Goal: Task Accomplishment & Management: Manage account settings

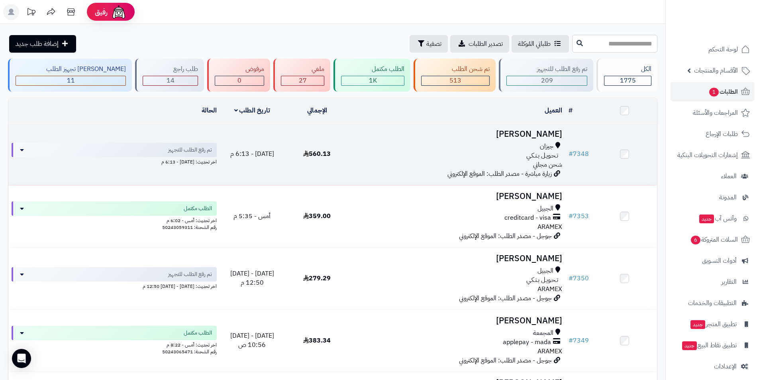
click at [543, 131] on h3 "فهد سبعي" at bounding box center [458, 134] width 210 height 9
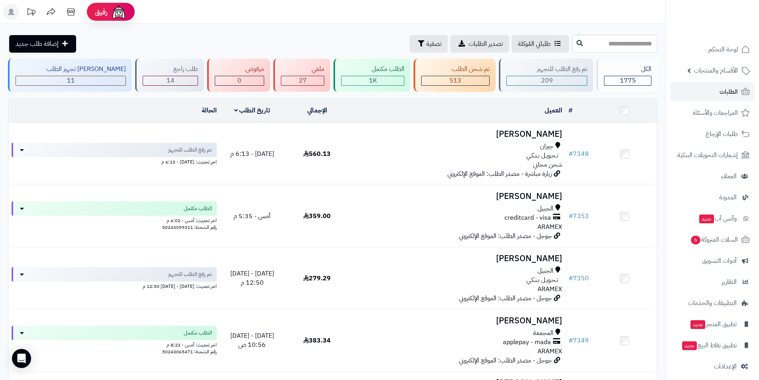
click at [302, 16] on header "رفيق ! الطلبات معالجة مكتمل إرجاع المنتجات العملاء المتواجدون الان 5197 عملاء م…" at bounding box center [379, 12] width 759 height 24
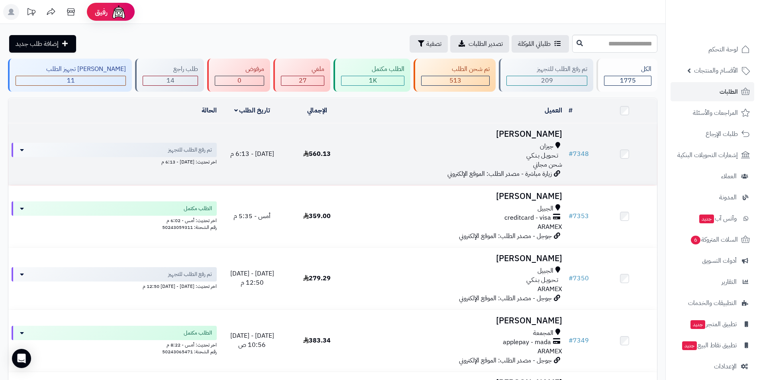
click at [536, 132] on h3 "فهد سبعي" at bounding box center [458, 134] width 210 height 9
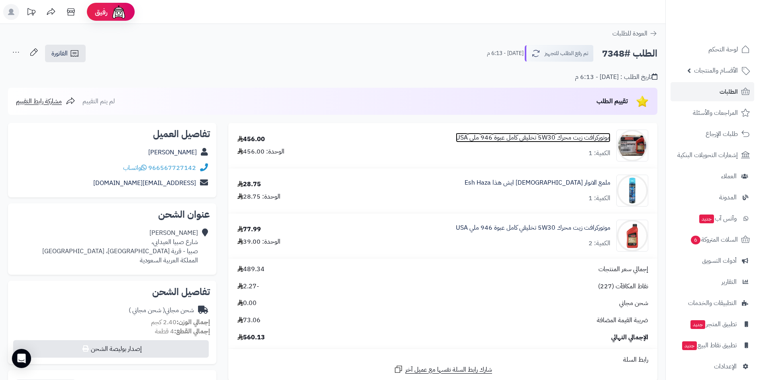
click at [569, 133] on link "موتوركرافت زيت محرك 5W30 تخليقي كامل عبوة 946 ملي USA" at bounding box center [533, 137] width 155 height 9
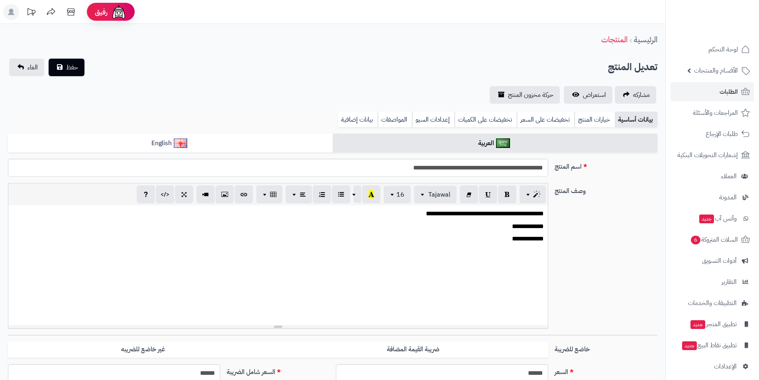
select select
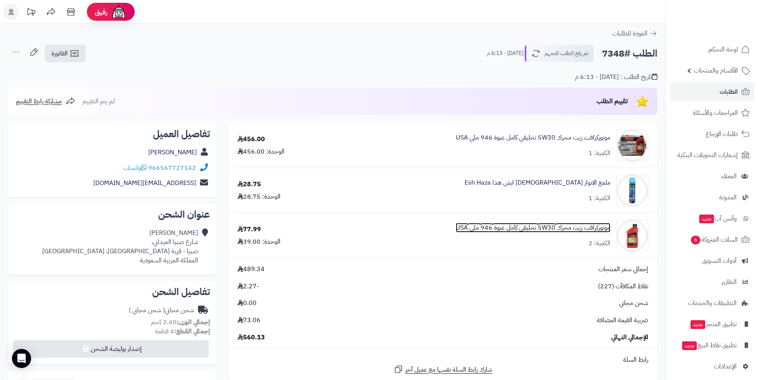
click at [567, 230] on link "موتوركرافت زيت محرك 5W30 تخليقي كامل عبوة 946 ملي USA" at bounding box center [533, 227] width 155 height 9
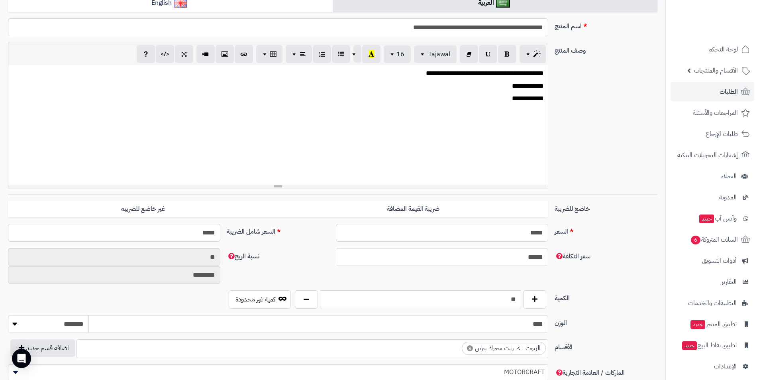
scroll to position [159, 0]
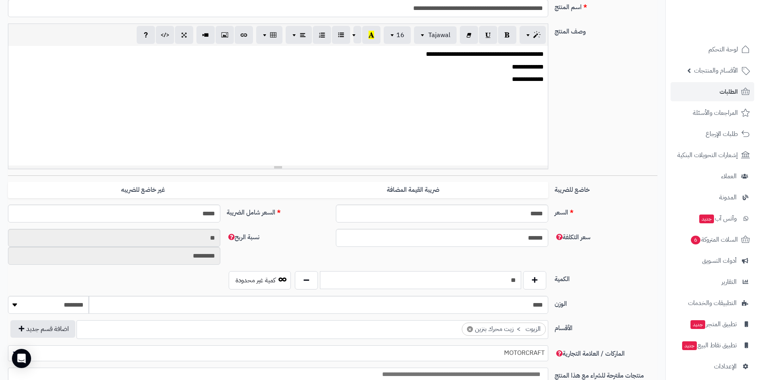
click at [507, 277] on input "**" at bounding box center [420, 280] width 201 height 18
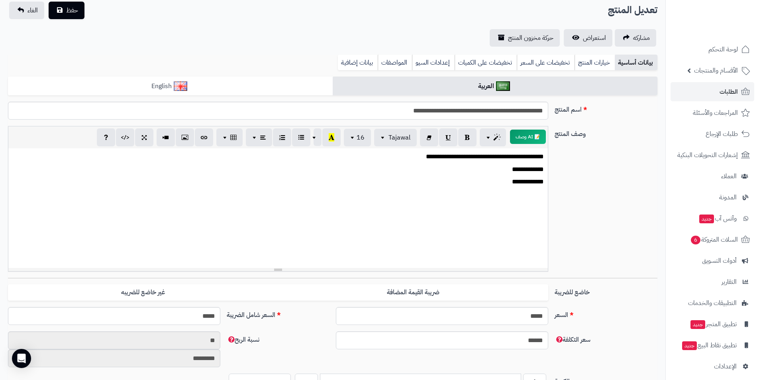
scroll to position [0, 0]
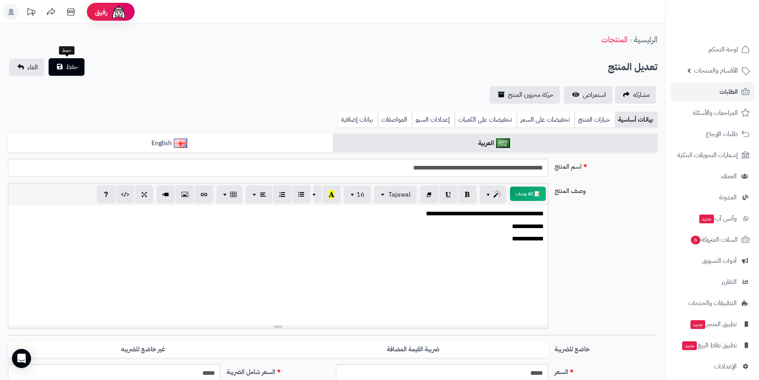
type input "**"
click at [69, 62] on span "حفظ" at bounding box center [72, 67] width 12 height 10
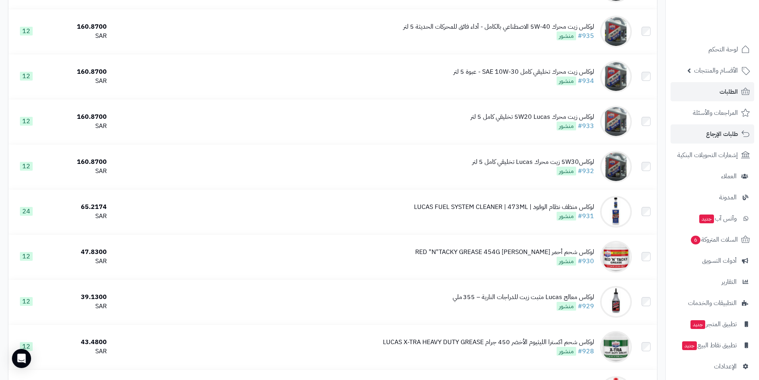
scroll to position [239, 0]
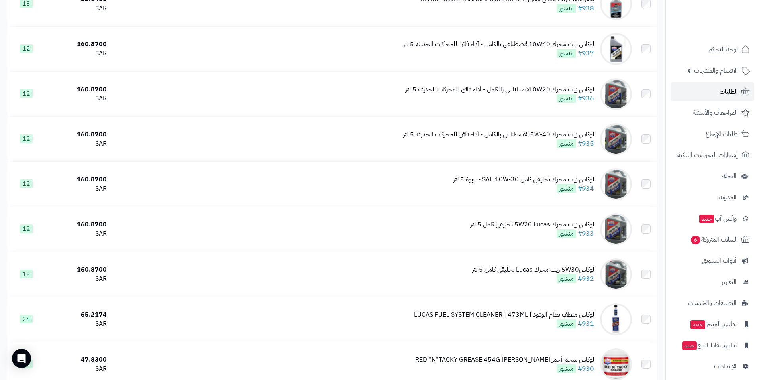
click at [732, 96] on span "الطلبات" at bounding box center [729, 91] width 18 height 11
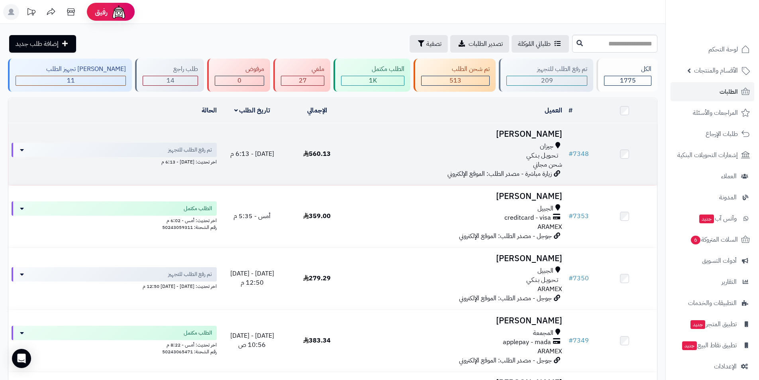
click at [543, 131] on h3 "فهد سبعي" at bounding box center [458, 134] width 210 height 9
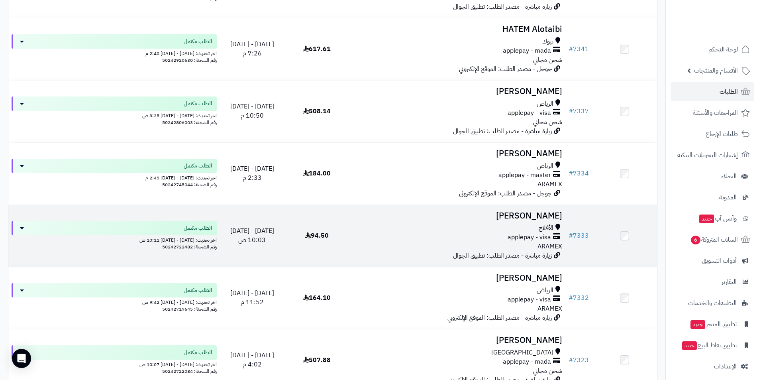
scroll to position [478, 0]
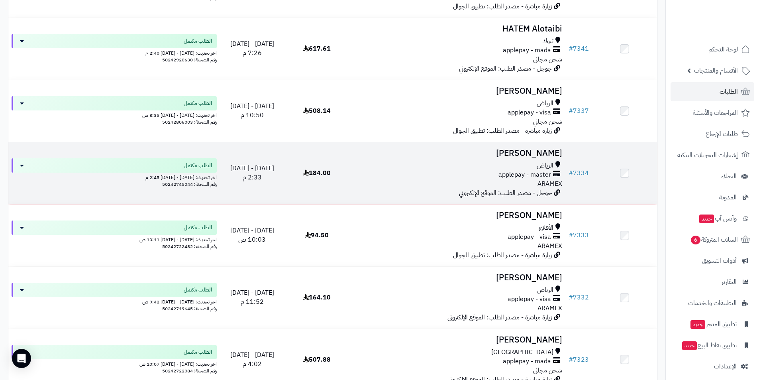
click at [534, 150] on h3 "ابراهيم الموسى" at bounding box center [458, 153] width 210 height 9
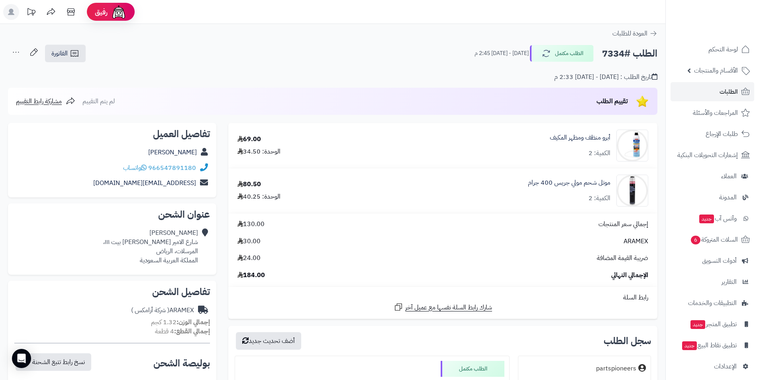
scroll to position [159, 0]
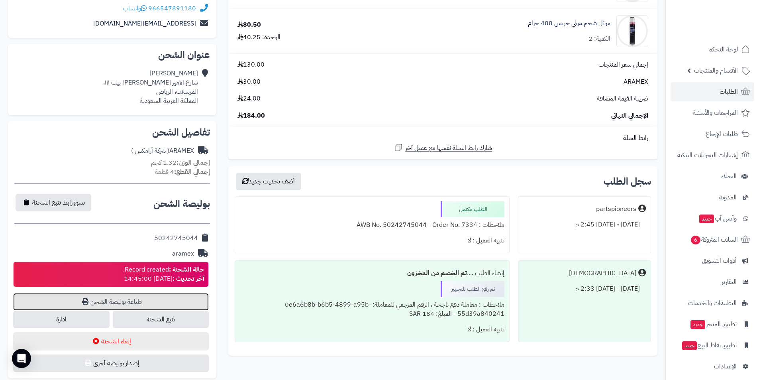
click at [144, 300] on link "طباعة بوليصة الشحن" at bounding box center [111, 302] width 196 height 18
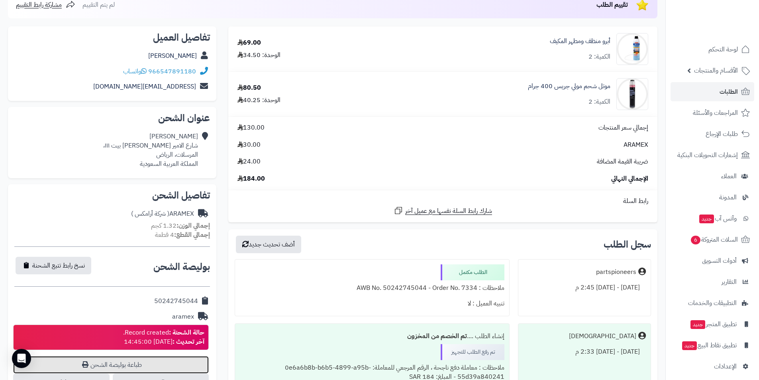
scroll to position [0, 0]
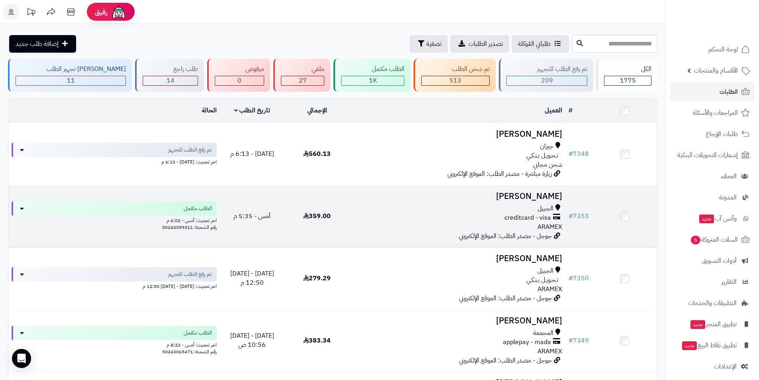
click at [535, 195] on h3 "[PERSON_NAME]" at bounding box center [458, 196] width 210 height 9
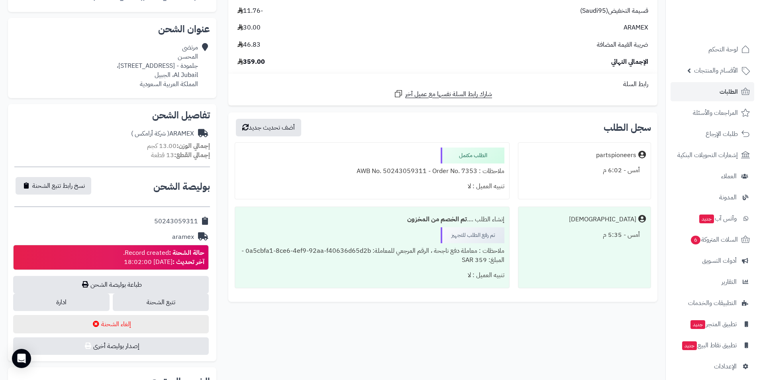
scroll to position [199, 0]
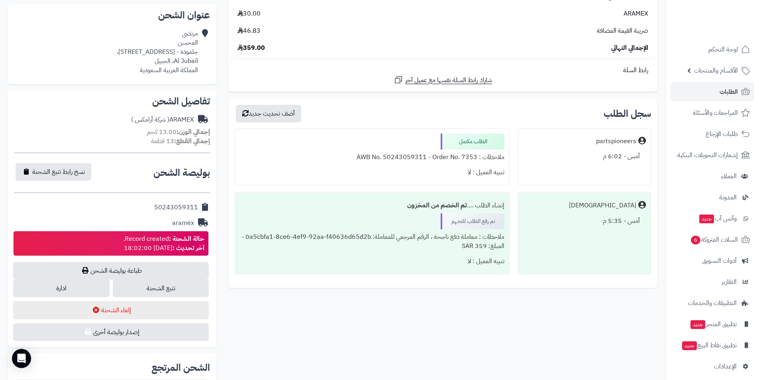
drag, startPoint x: 147, startPoint y: 206, endPoint x: 198, endPoint y: 211, distance: 50.9
click at [198, 211] on div "50243059311" at bounding box center [112, 208] width 196 height 16
copy div "50243059311"
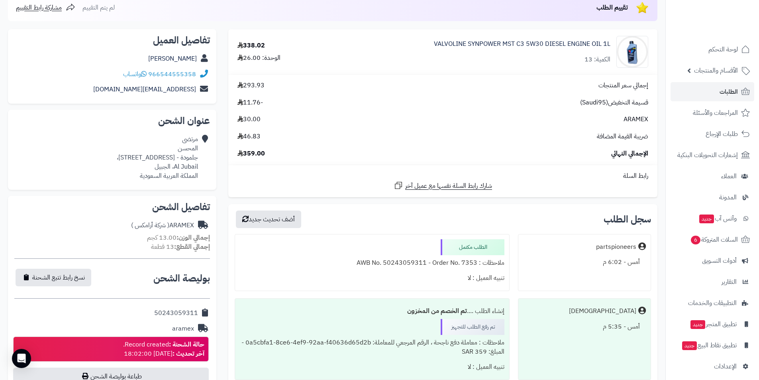
scroll to position [0, 0]
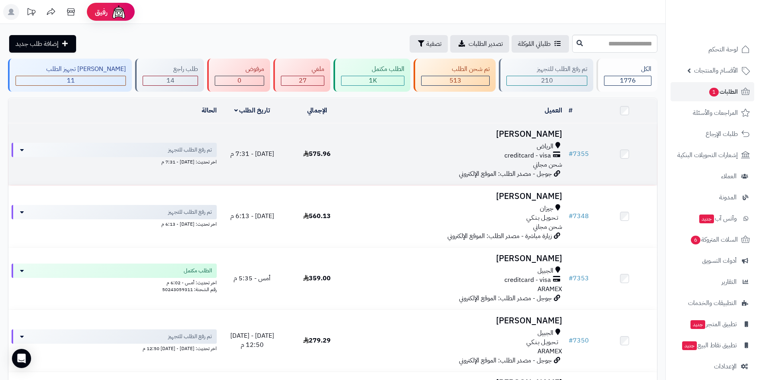
click at [528, 133] on h3 "[PERSON_NAME]" at bounding box center [458, 134] width 210 height 9
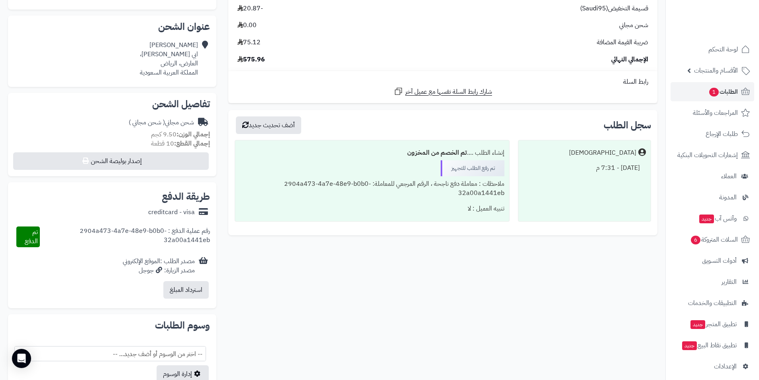
scroll to position [279, 0]
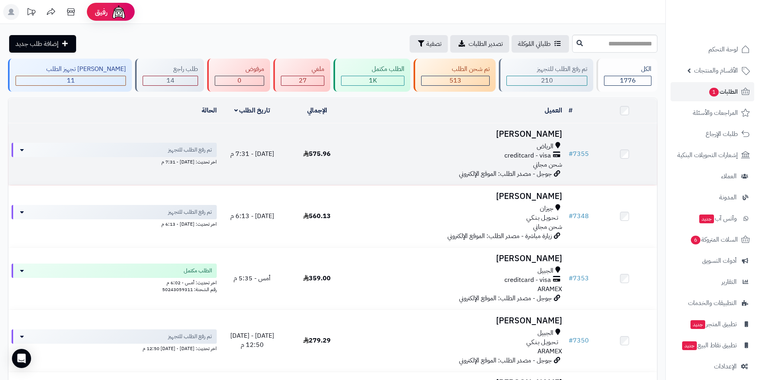
click at [549, 139] on h3 "عبدالرحمن الماجد" at bounding box center [458, 134] width 210 height 9
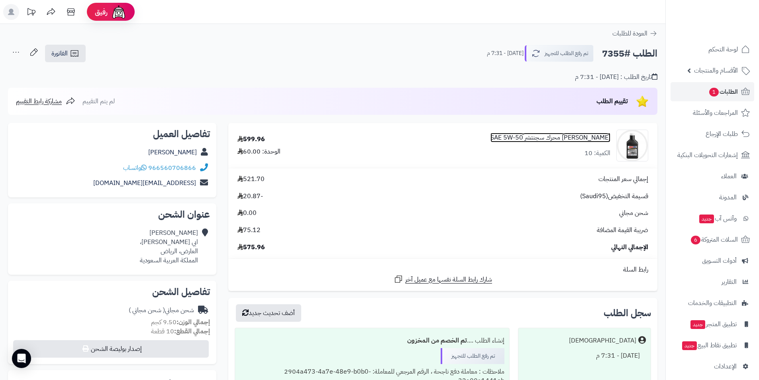
click at [548, 138] on link "أمزاويل زيت محرك سجنتشر SAE 5W-50" at bounding box center [551, 137] width 120 height 9
